Goal: Task Accomplishment & Management: Manage account settings

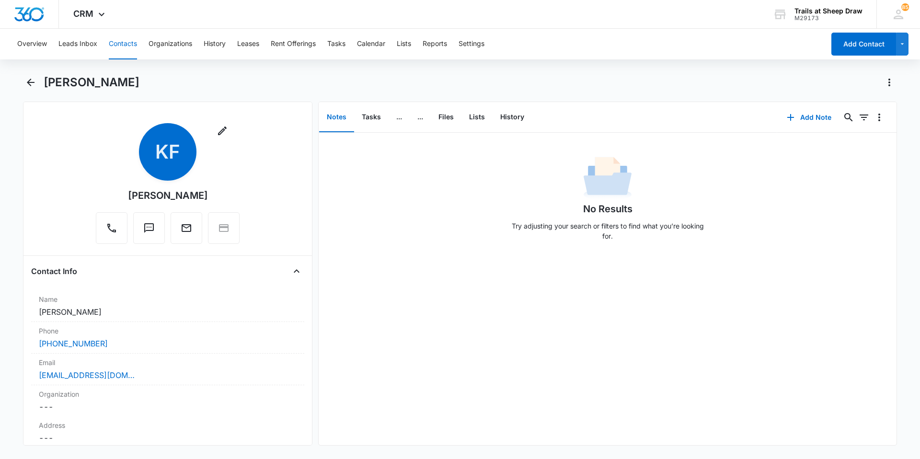
click at [120, 46] on button "Contacts" at bounding box center [123, 44] width 28 height 31
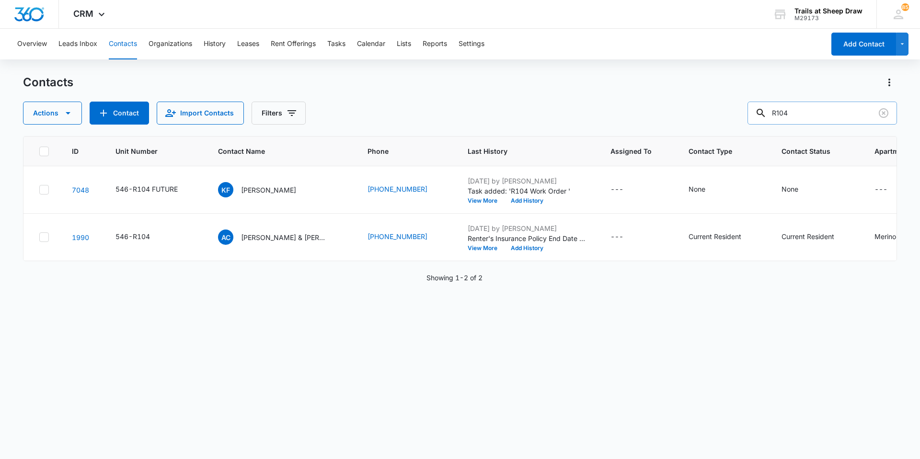
click at [788, 116] on input "R104" at bounding box center [823, 113] width 150 height 23
type input "T207"
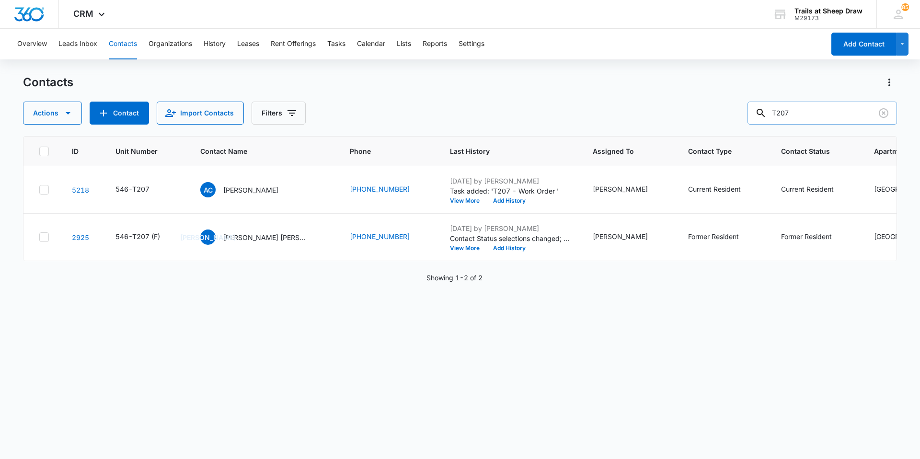
click at [788, 116] on input "T207" at bounding box center [823, 113] width 150 height 23
click at [856, 46] on button "Add Contact" at bounding box center [864, 44] width 65 height 23
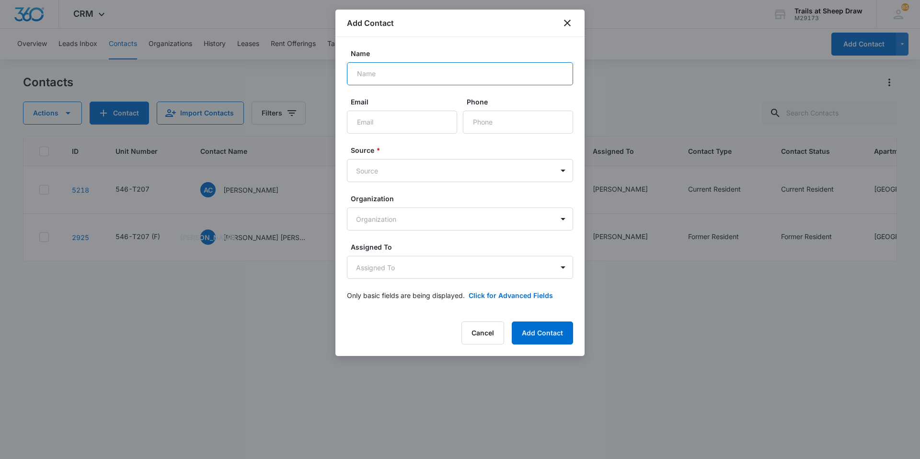
click at [402, 76] on input "Name" at bounding box center [460, 73] width 226 height 23
drag, startPoint x: 555, startPoint y: 73, endPoint x: 323, endPoint y: 75, distance: 232.0
click at [323, 75] on body "CRM Apps Reputation Websites Forms CRM Email Social Content Ads Intelligence Fi…" at bounding box center [460, 229] width 920 height 459
type input "[PERSON_NAME] [PERSON_NAME] & [PERSON_NAME] [PERSON_NAME]"
click at [404, 176] on body "CRM Apps Reputation Websites Forms CRM Email Social Content Ads Intelligence Fi…" at bounding box center [460, 229] width 920 height 459
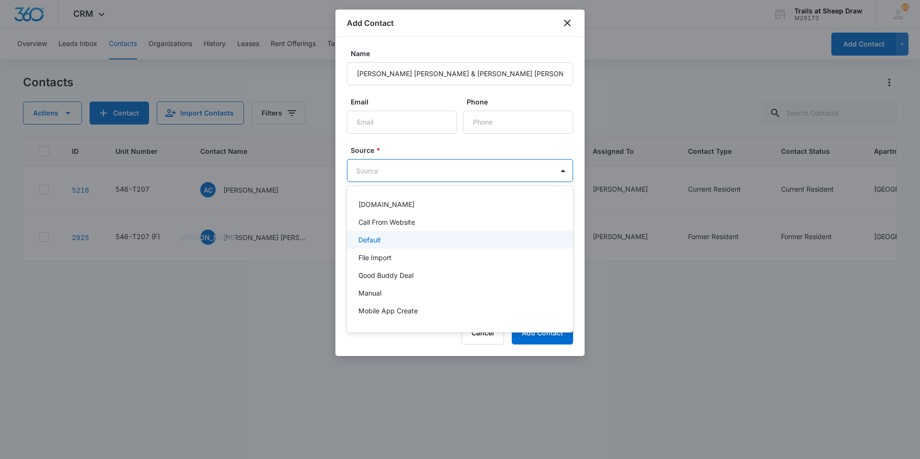
click at [406, 241] on div "Default" at bounding box center [459, 240] width 201 height 10
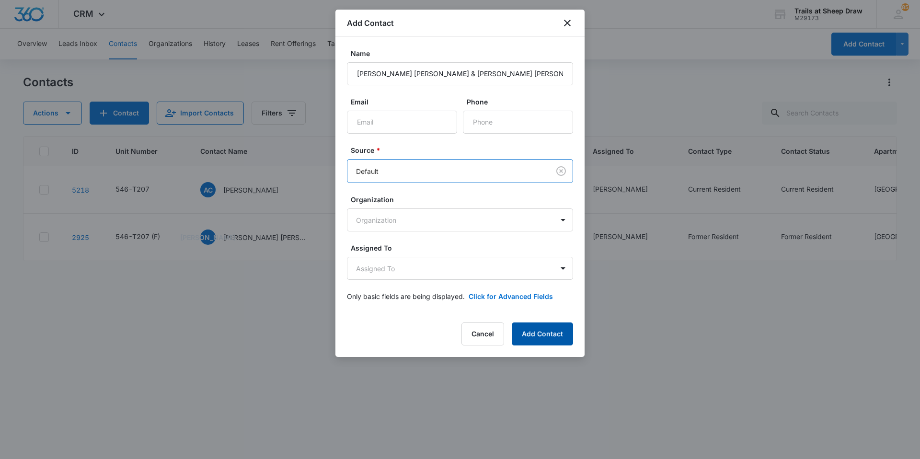
click at [544, 336] on button "Add Contact" at bounding box center [542, 334] width 61 height 23
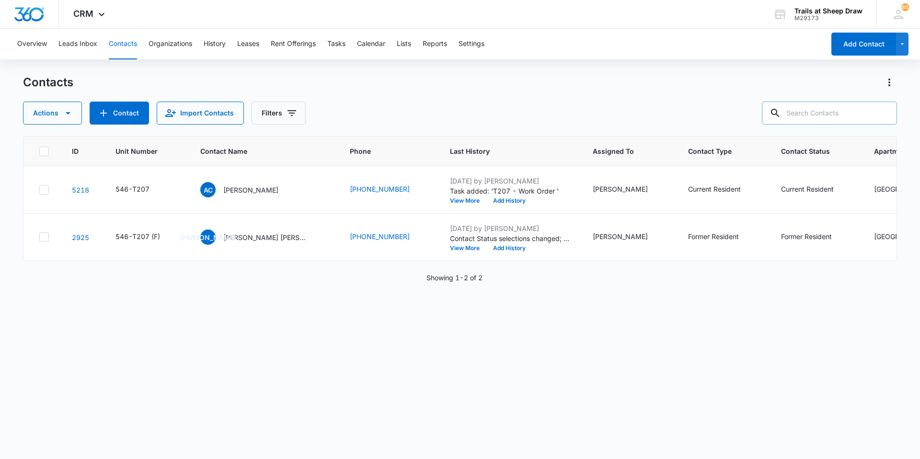
click at [797, 116] on input "text" at bounding box center [829, 113] width 135 height 23
click at [804, 111] on input "text" at bounding box center [829, 113] width 135 height 23
paste input "For the month [DATE], the rent, pet rent & w/d etc. will be $0. Effective [DATE…"
type input "For the month [DATE], the rent, pet rent & w/d etc. will be $0. Effective [DATE…"
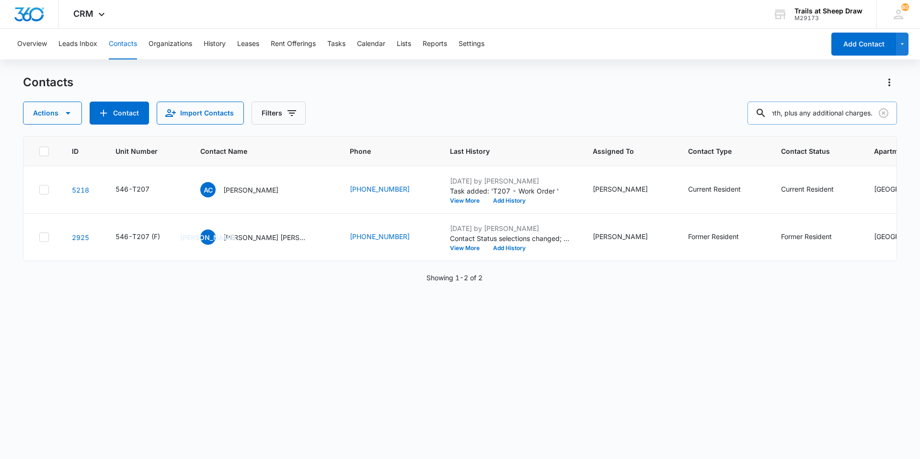
click at [834, 110] on input "For the month [DATE], the rent, pet rent & w/d etc. will be $0. Effective [DATE…" at bounding box center [823, 113] width 150 height 23
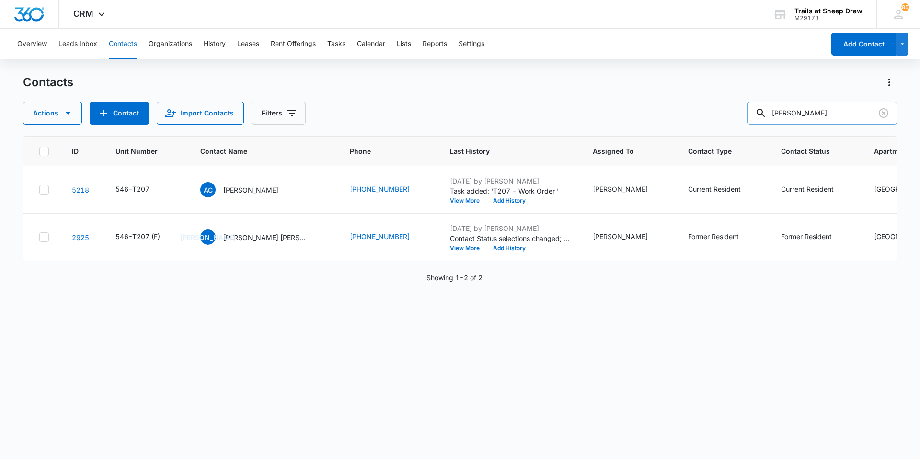
type input "[PERSON_NAME]"
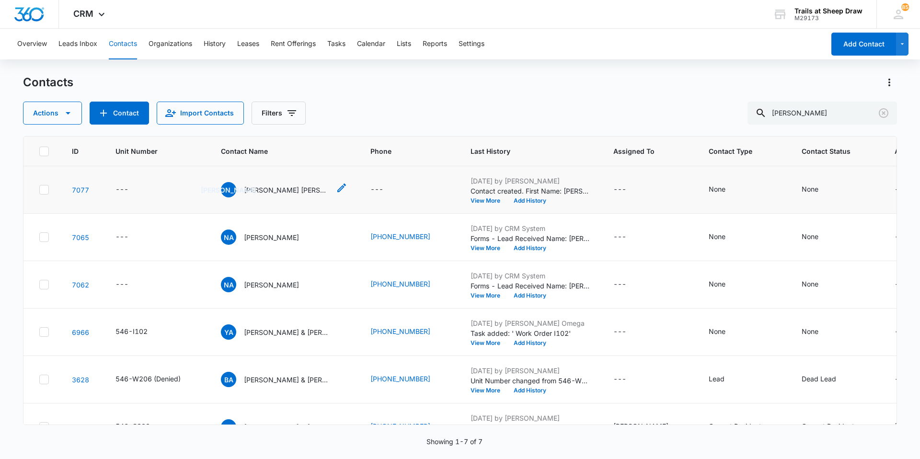
click at [269, 192] on p "[PERSON_NAME] [PERSON_NAME] & [PERSON_NAME] [PERSON_NAME]" at bounding box center [287, 190] width 86 height 10
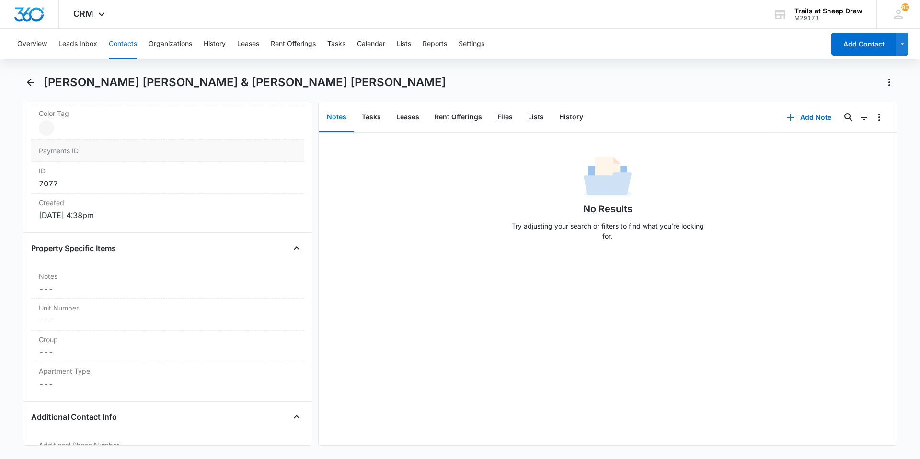
scroll to position [671, 0]
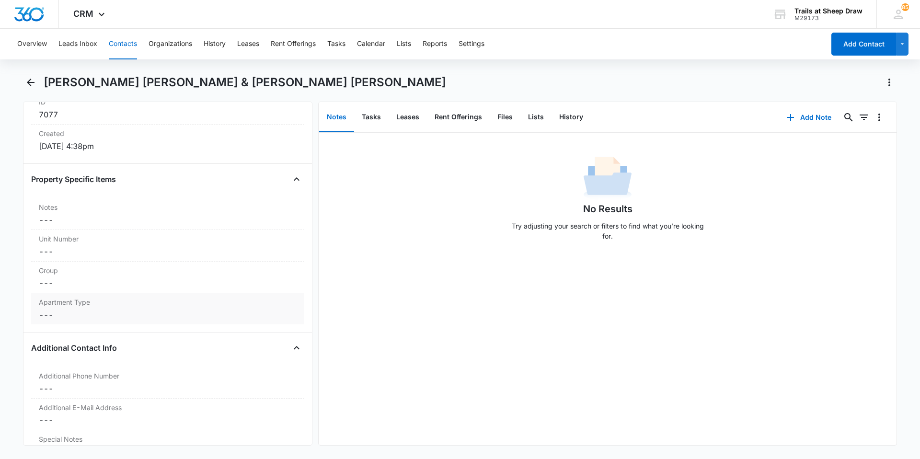
click at [112, 309] on dd "Cancel Save Changes ---" at bounding box center [168, 315] width 258 height 12
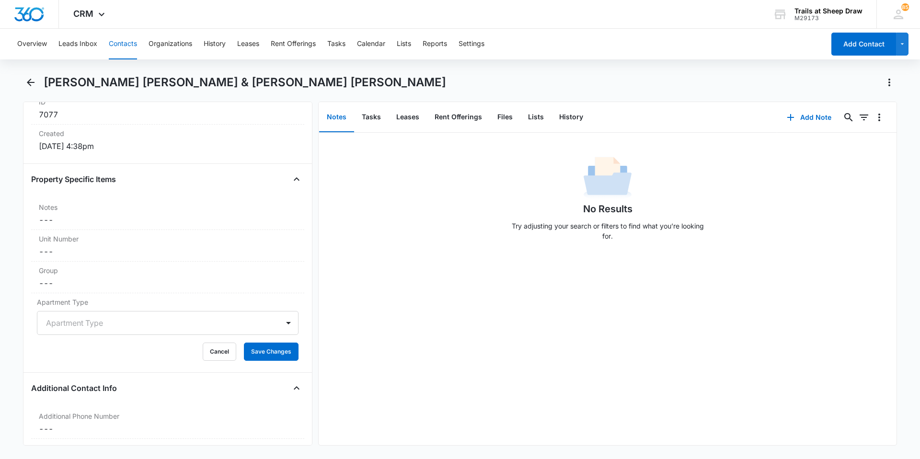
click at [83, 316] on div at bounding box center [156, 322] width 221 height 13
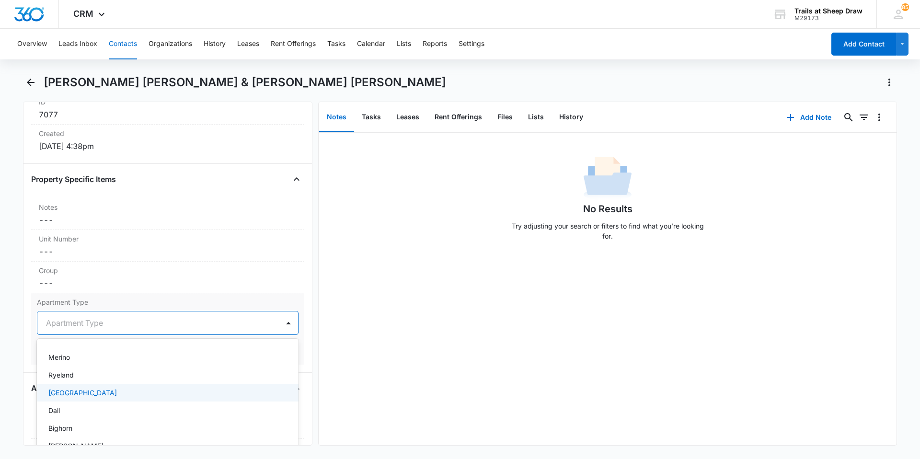
click at [85, 388] on div "[GEOGRAPHIC_DATA]" at bounding box center [166, 393] width 237 height 10
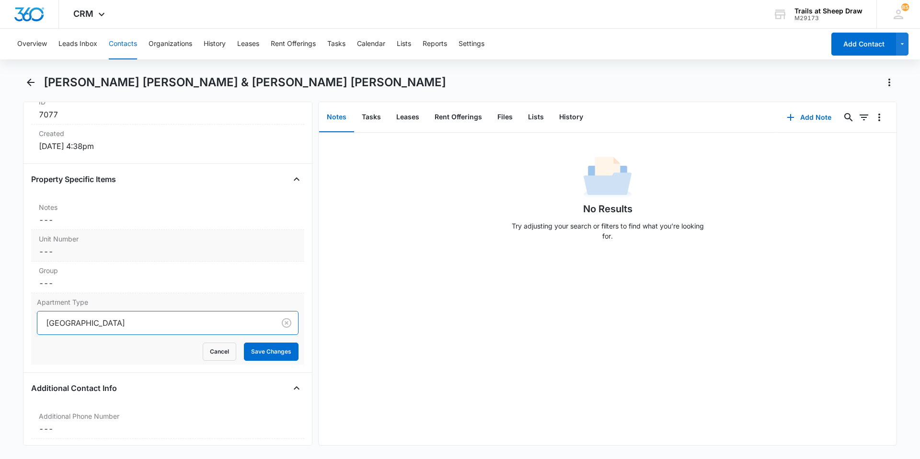
click at [93, 246] on dd "Cancel Save Changes ---" at bounding box center [168, 252] width 258 height 12
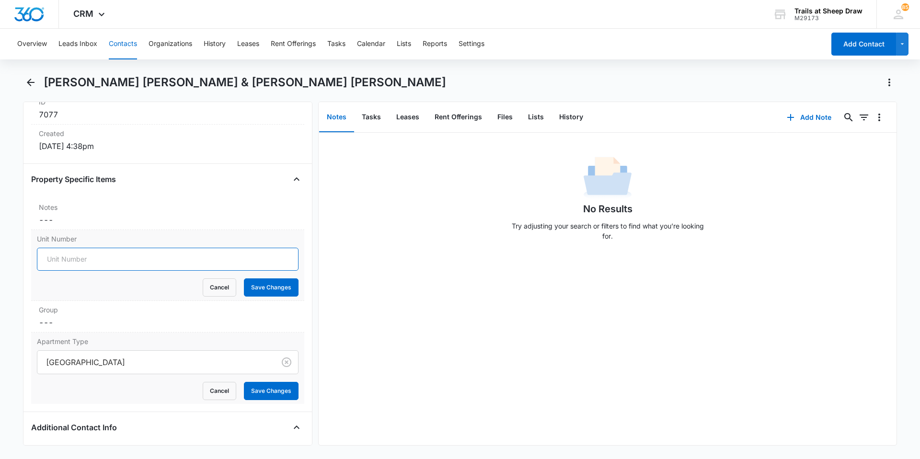
click at [123, 254] on input "Unit Number" at bounding box center [168, 259] width 262 height 23
type input "546-T207"
click at [257, 279] on button "Save Changes" at bounding box center [271, 288] width 55 height 18
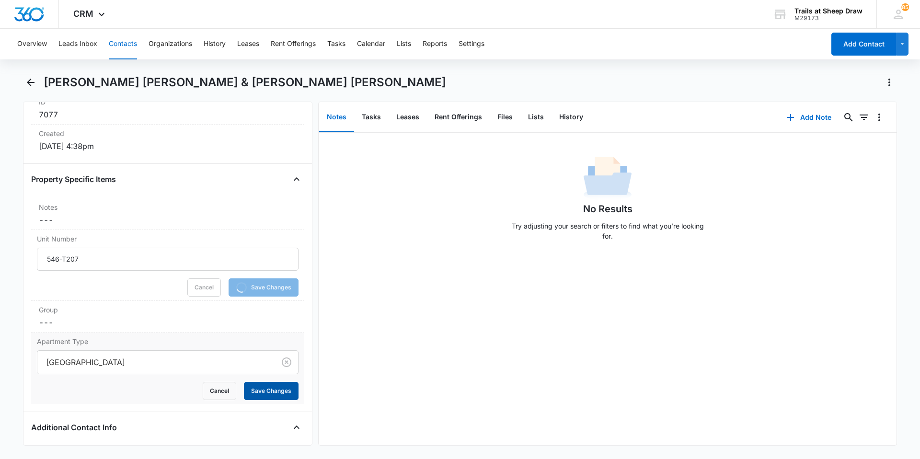
click at [276, 382] on button "Save Changes" at bounding box center [271, 391] width 55 height 18
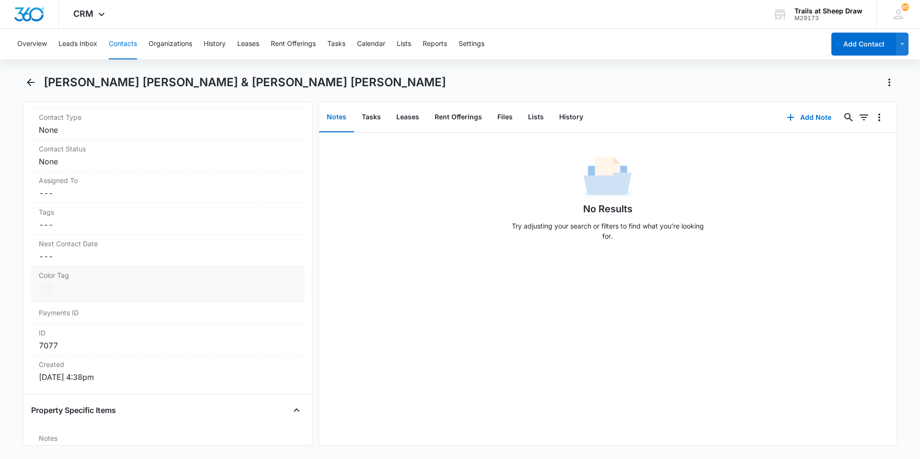
scroll to position [152, 0]
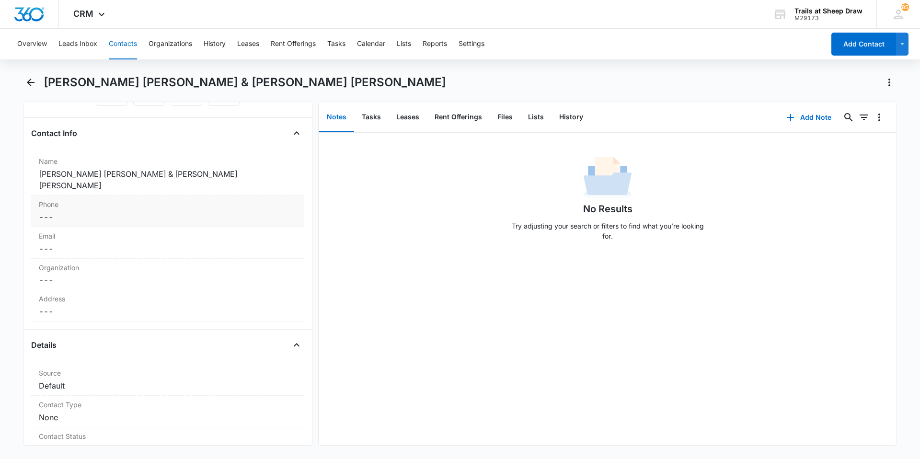
click at [70, 211] on dd "Cancel Save Changes ---" at bounding box center [168, 217] width 258 height 12
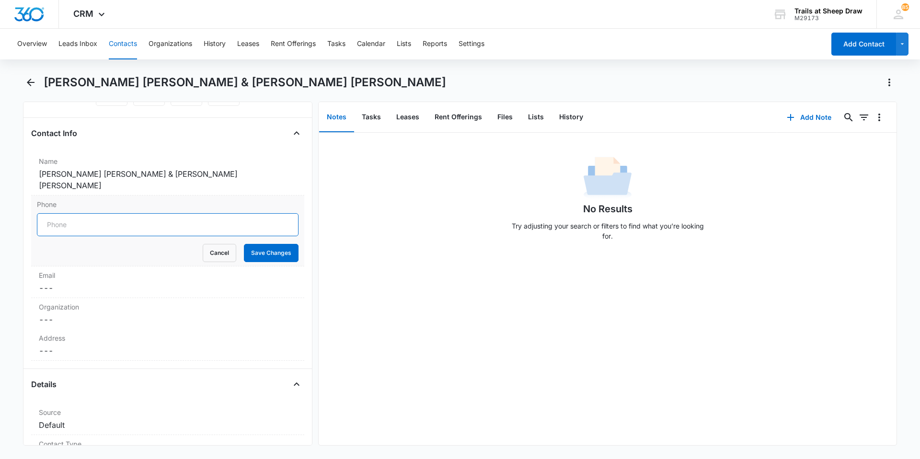
click at [69, 213] on input "Phone" at bounding box center [168, 224] width 262 height 23
type input "[PHONE_NUMBER]"
click at [260, 244] on button "Save Changes" at bounding box center [271, 253] width 55 height 18
click at [90, 282] on dd "Cancel Save Changes ---" at bounding box center [168, 288] width 258 height 12
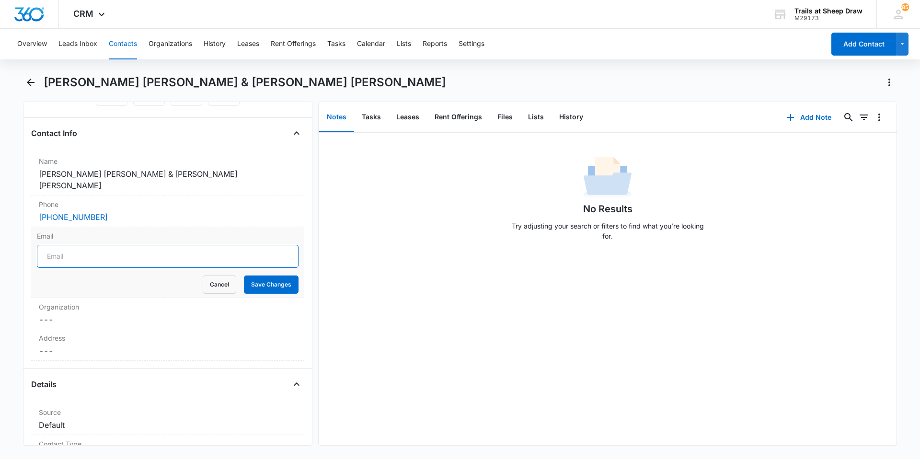
click at [89, 249] on input "Email" at bounding box center [168, 256] width 262 height 23
type input "[EMAIL_ADDRESS][DOMAIN_NAME]"
click at [250, 277] on button "Save Changes" at bounding box center [271, 285] width 55 height 18
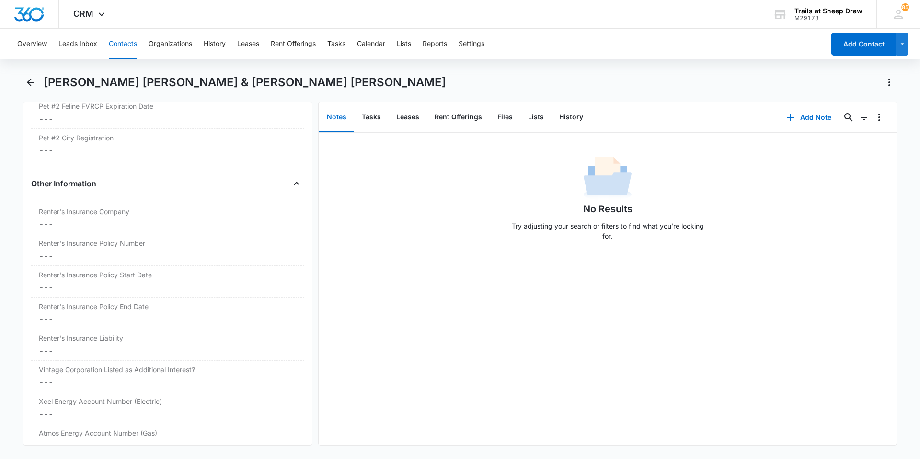
scroll to position [1997, 0]
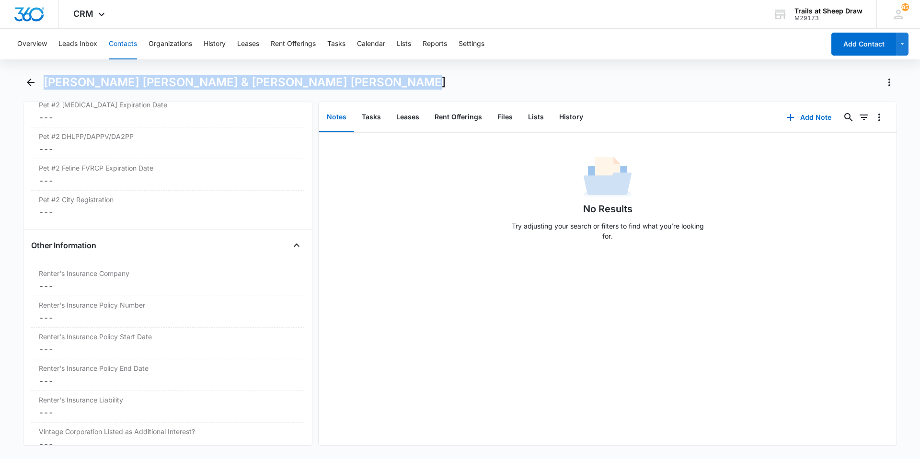
drag, startPoint x: 46, startPoint y: 81, endPoint x: 385, endPoint y: 85, distance: 339.4
click at [385, 85] on div "[PERSON_NAME] [PERSON_NAME] & [PERSON_NAME] [PERSON_NAME]" at bounding box center [471, 82] width 854 height 15
copy h1 "[PERSON_NAME] [PERSON_NAME] & [PERSON_NAME] [PERSON_NAME]"
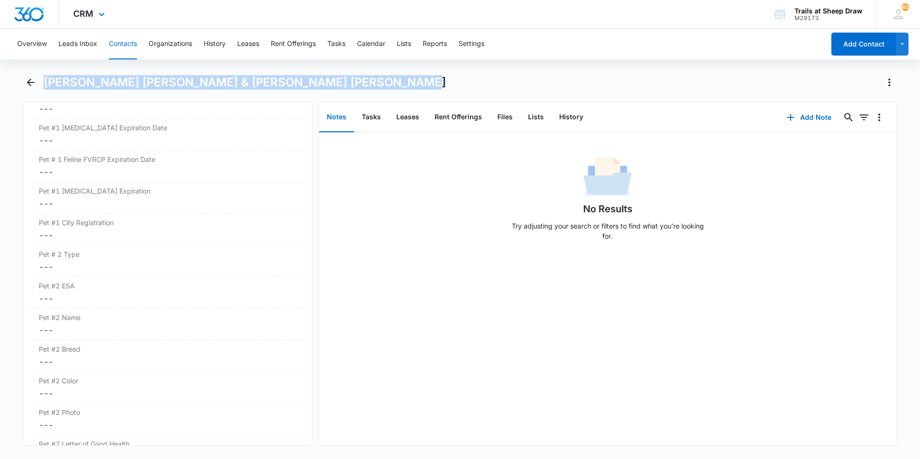
scroll to position [1422, 0]
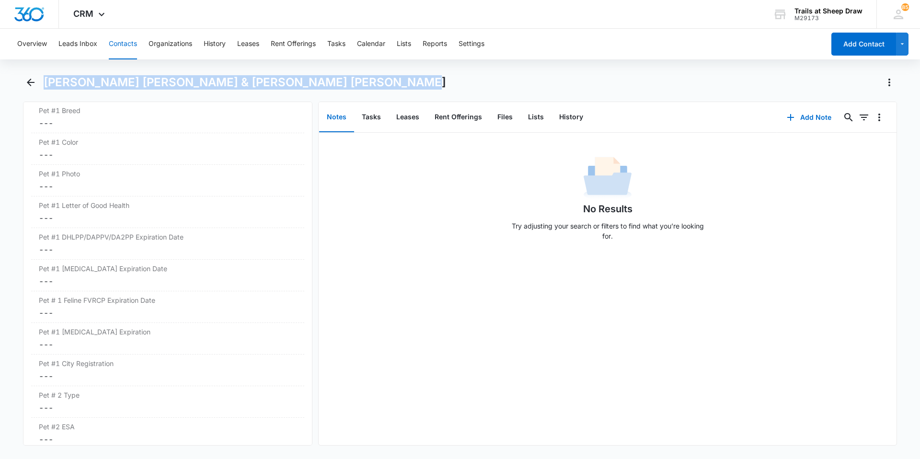
click at [125, 44] on button "Contacts" at bounding box center [123, 44] width 28 height 31
